Goal: Task Accomplishment & Management: Manage account settings

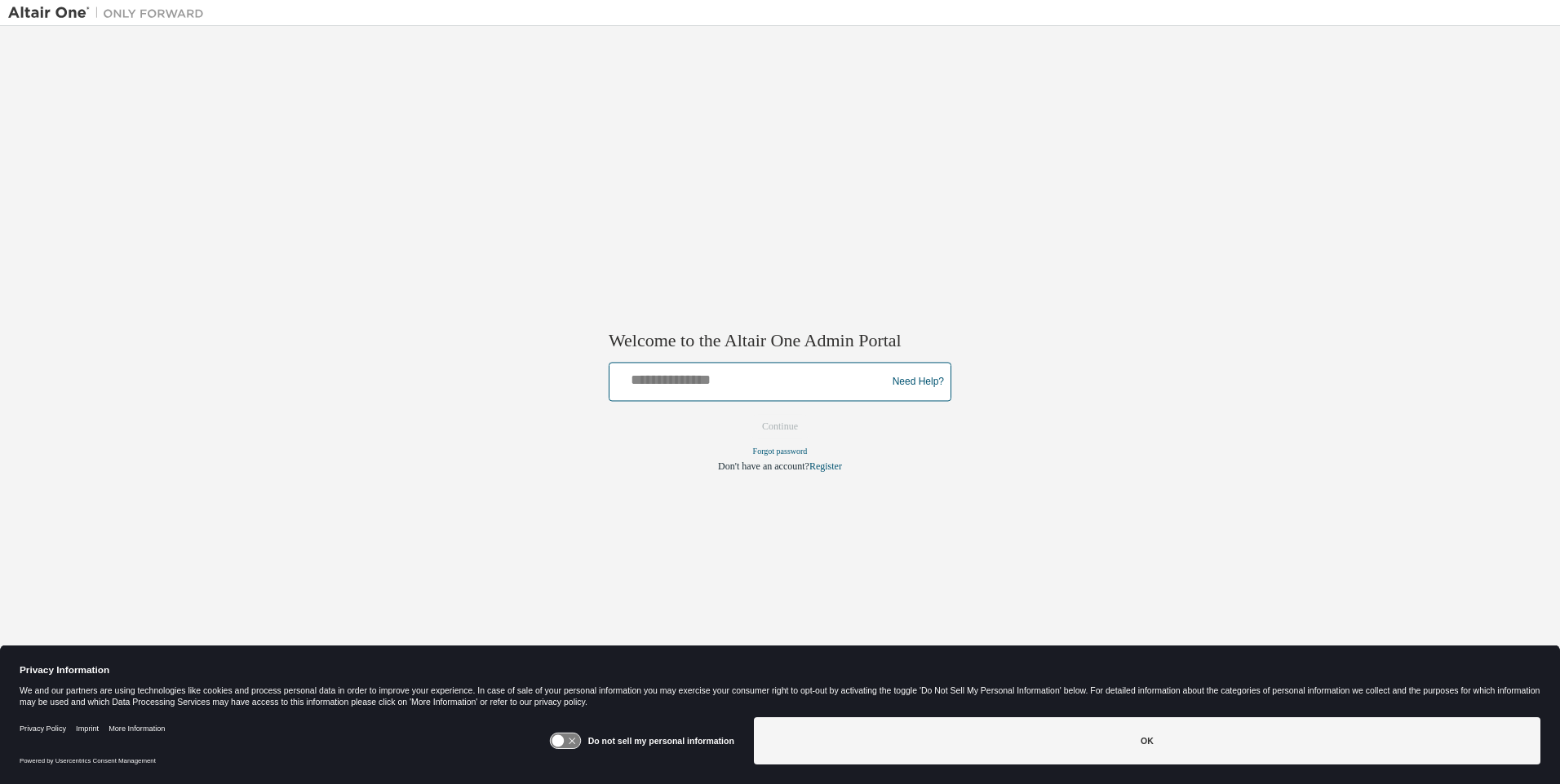
click at [751, 379] on input "text" at bounding box center [750, 379] width 268 height 24
type input "**********"
click at [780, 427] on button "Continue" at bounding box center [780, 427] width 70 height 25
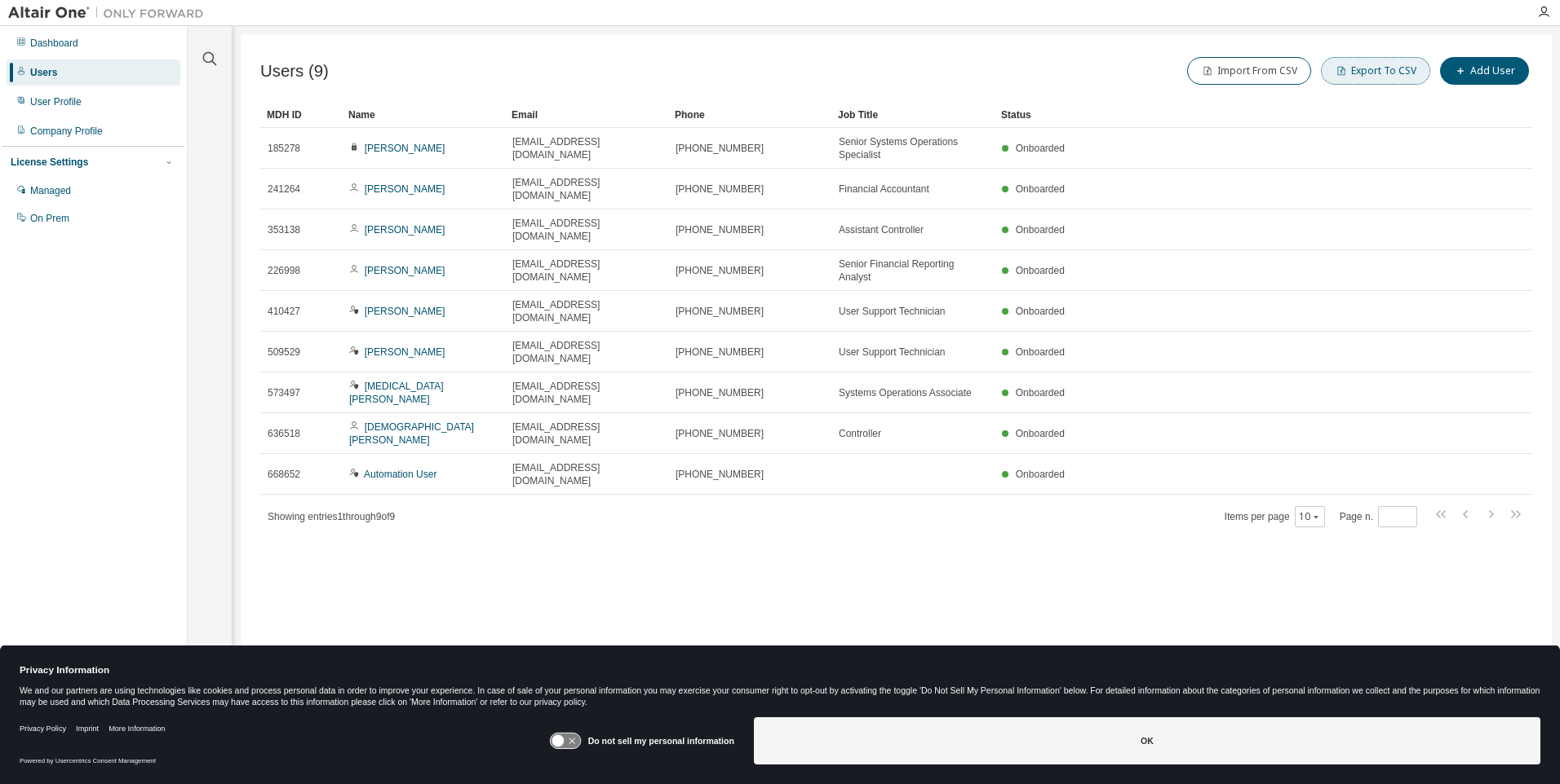
click at [1379, 71] on button "Export To CSV" at bounding box center [1375, 71] width 110 height 28
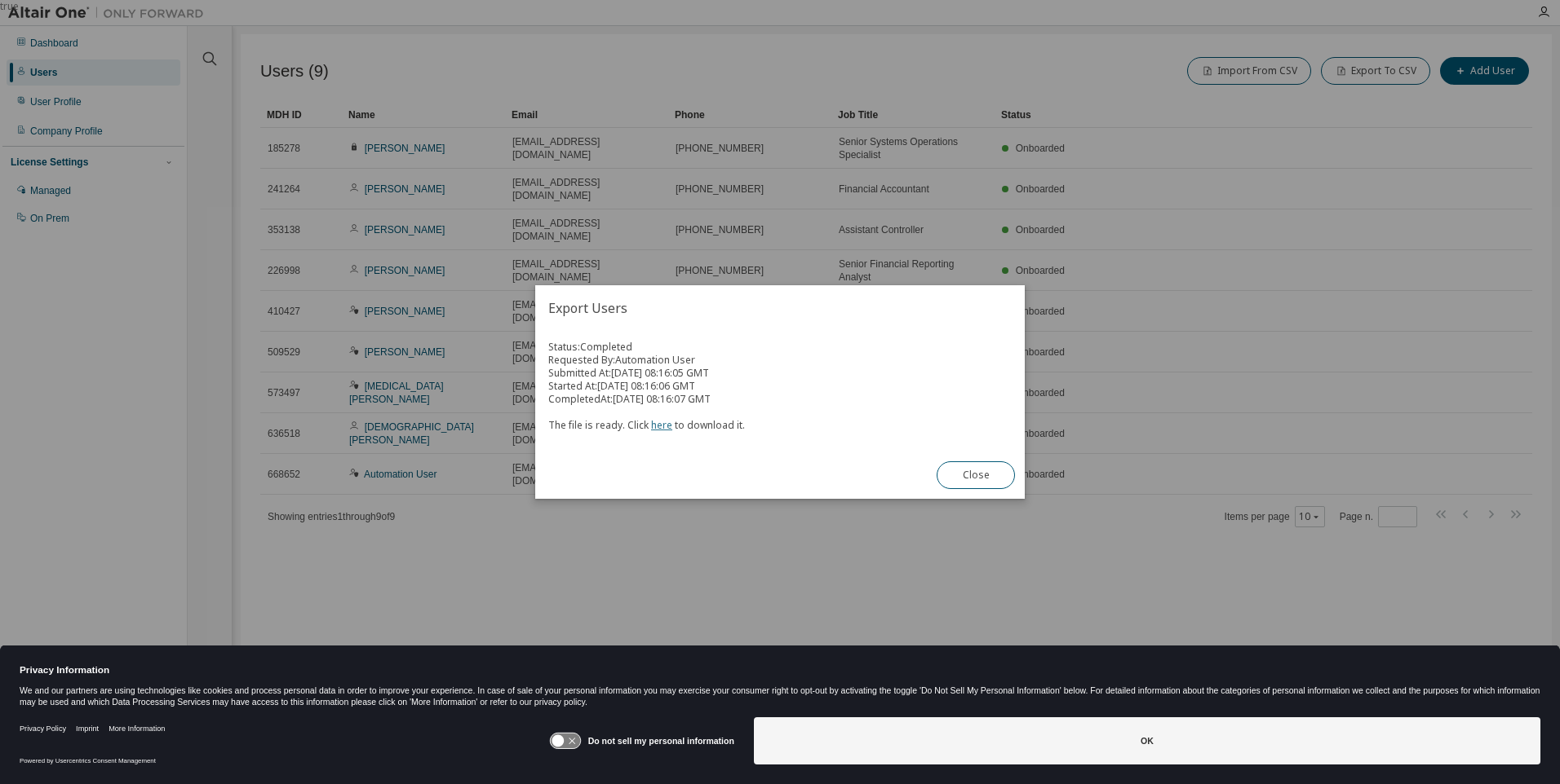
click at [659, 425] on link "here" at bounding box center [661, 425] width 21 height 14
click at [975, 476] on button "Close" at bounding box center [975, 476] width 78 height 28
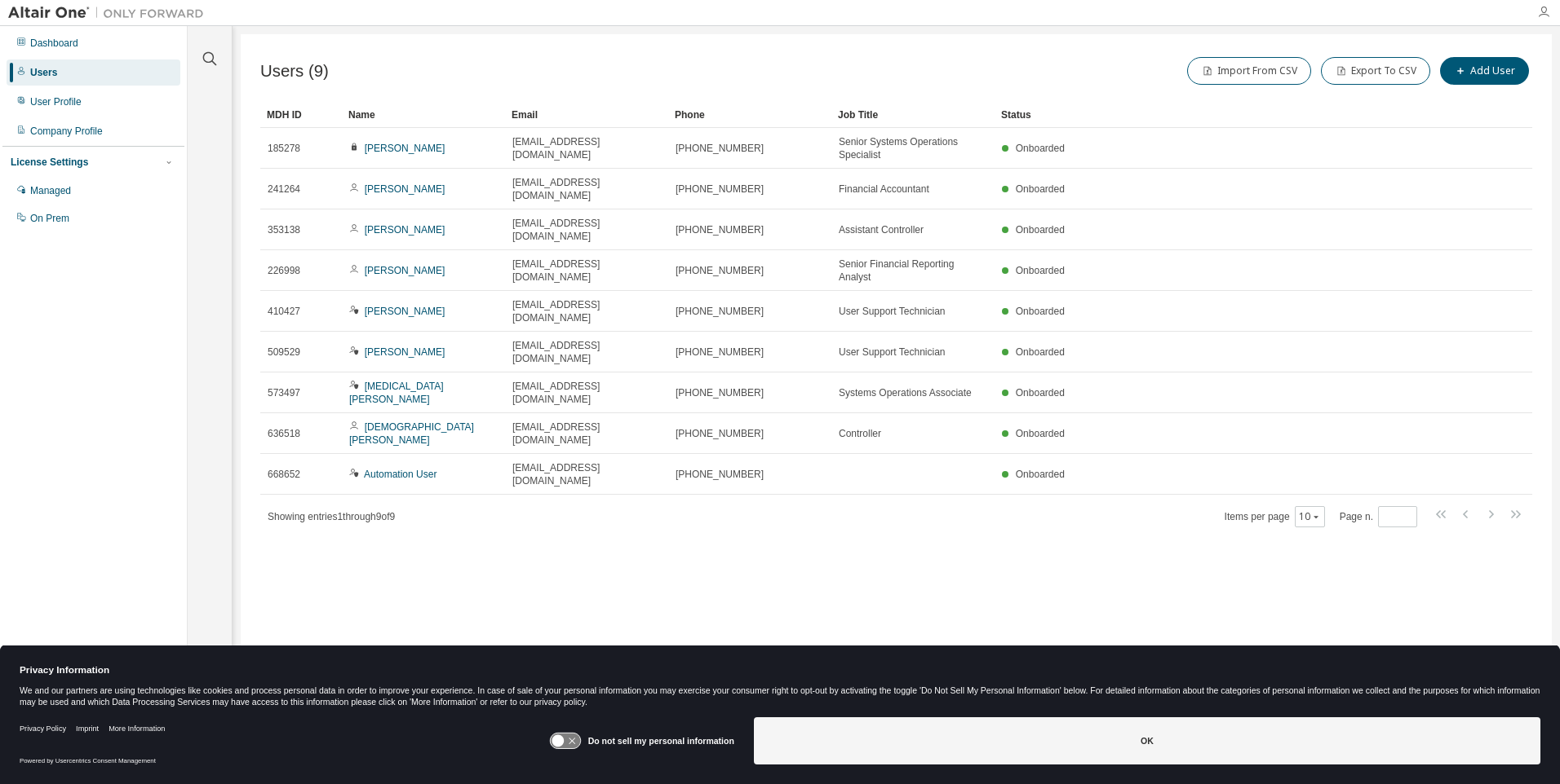
click at [1543, 12] on icon "button" at bounding box center [1543, 12] width 13 height 13
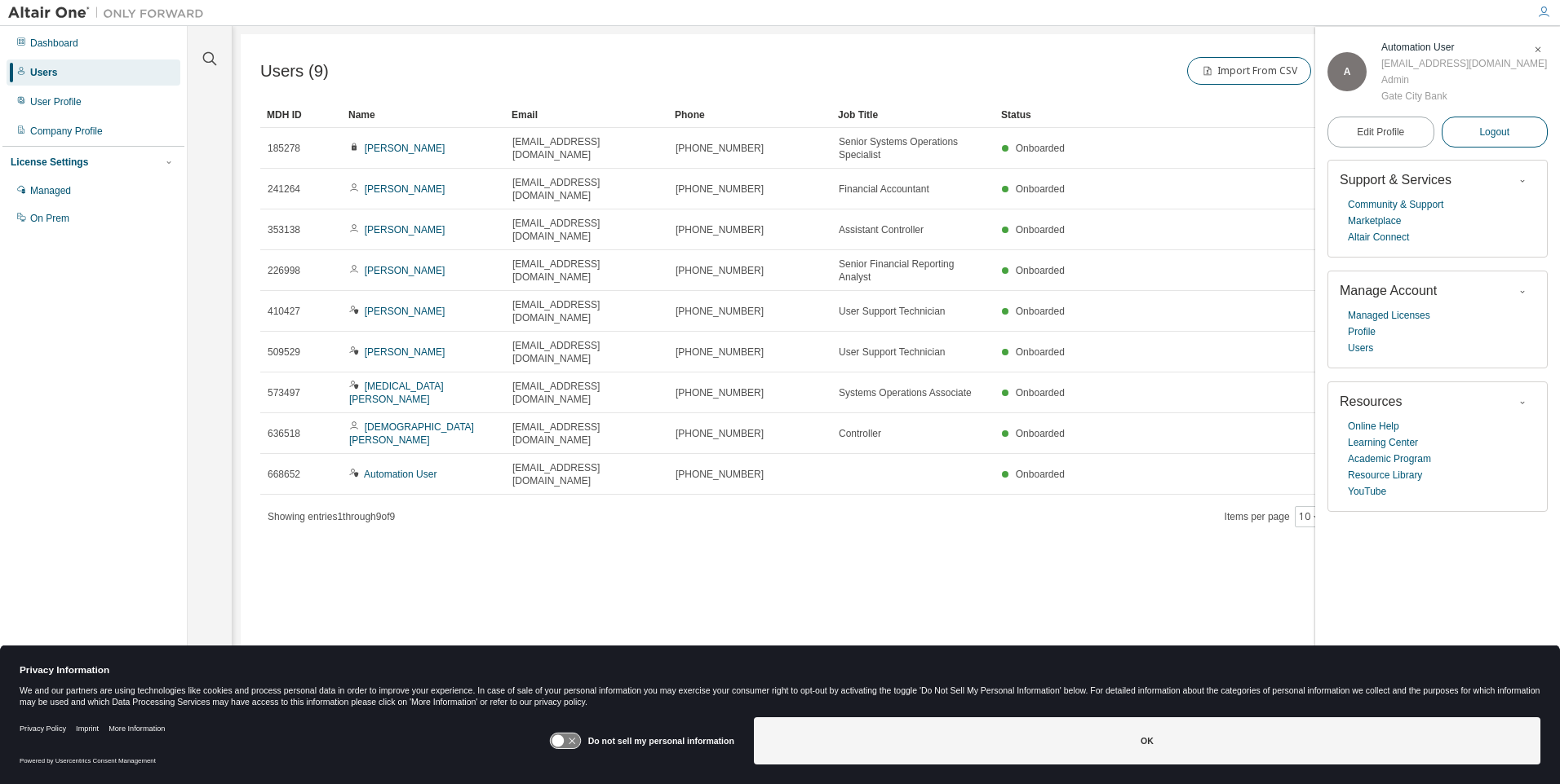
click at [1495, 140] on span "Logout" at bounding box center [1494, 131] width 31 height 16
